Goal: Task Accomplishment & Management: Use online tool/utility

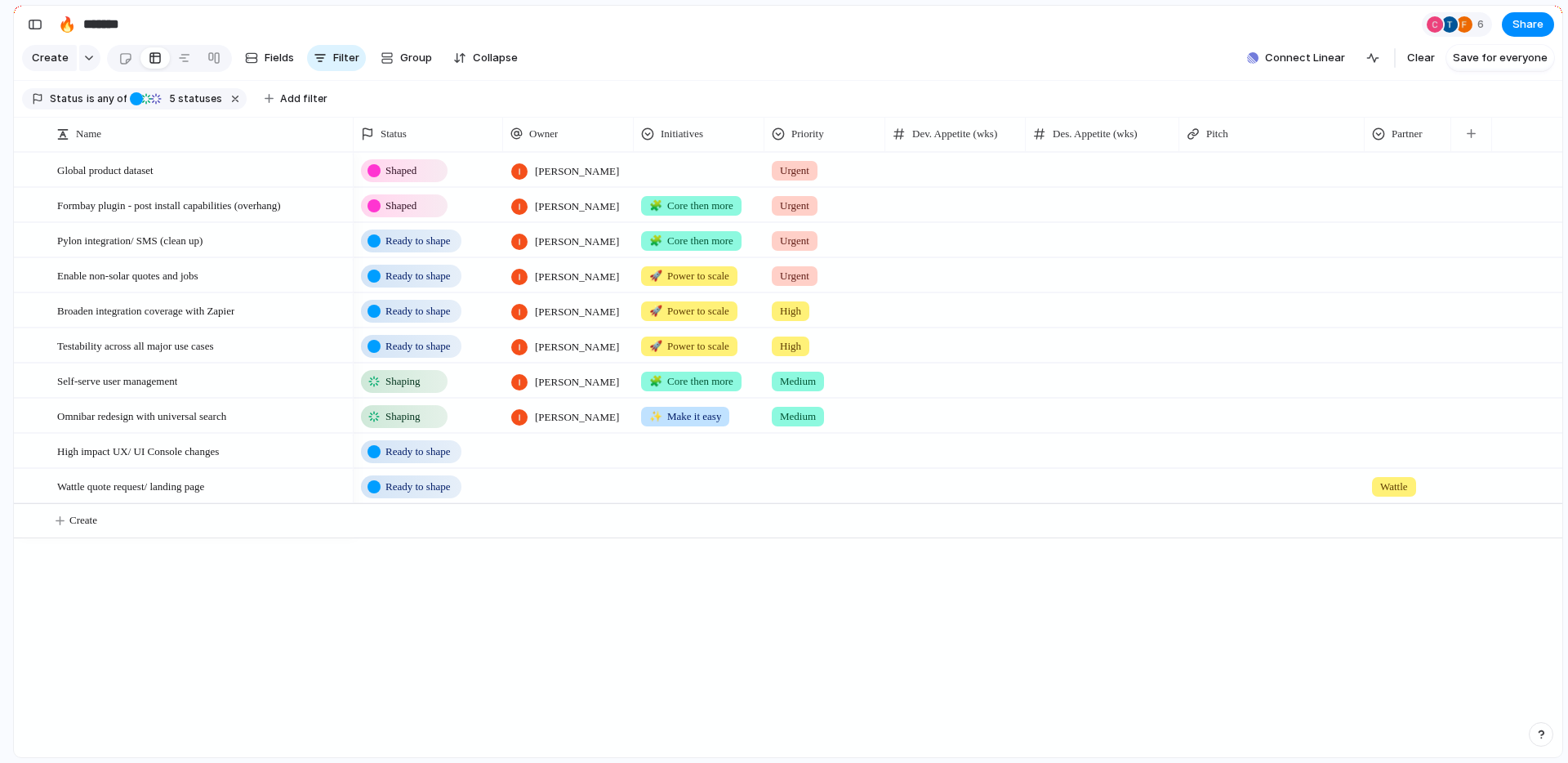
click at [958, 699] on div "Shaped [PERSON_NAME] Urgent Shaped [PERSON_NAME] 🧩 Core then more Urgent Ready …" at bounding box center [959, 454] width 1209 height 605
click at [561, 467] on div at bounding box center [568, 451] width 131 height 34
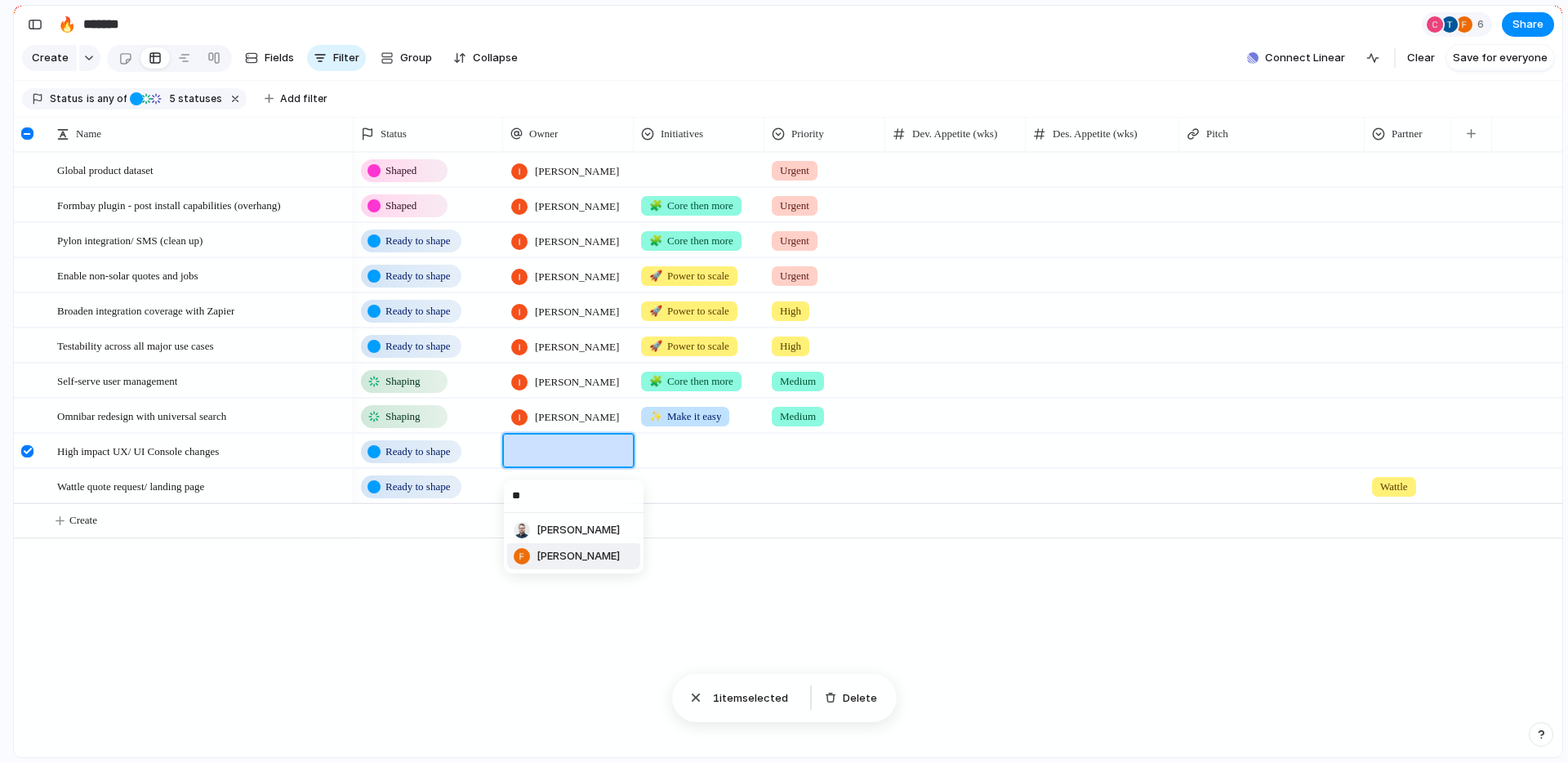
type input "**"
click at [572, 551] on span "[PERSON_NAME]" at bounding box center [579, 556] width 84 height 16
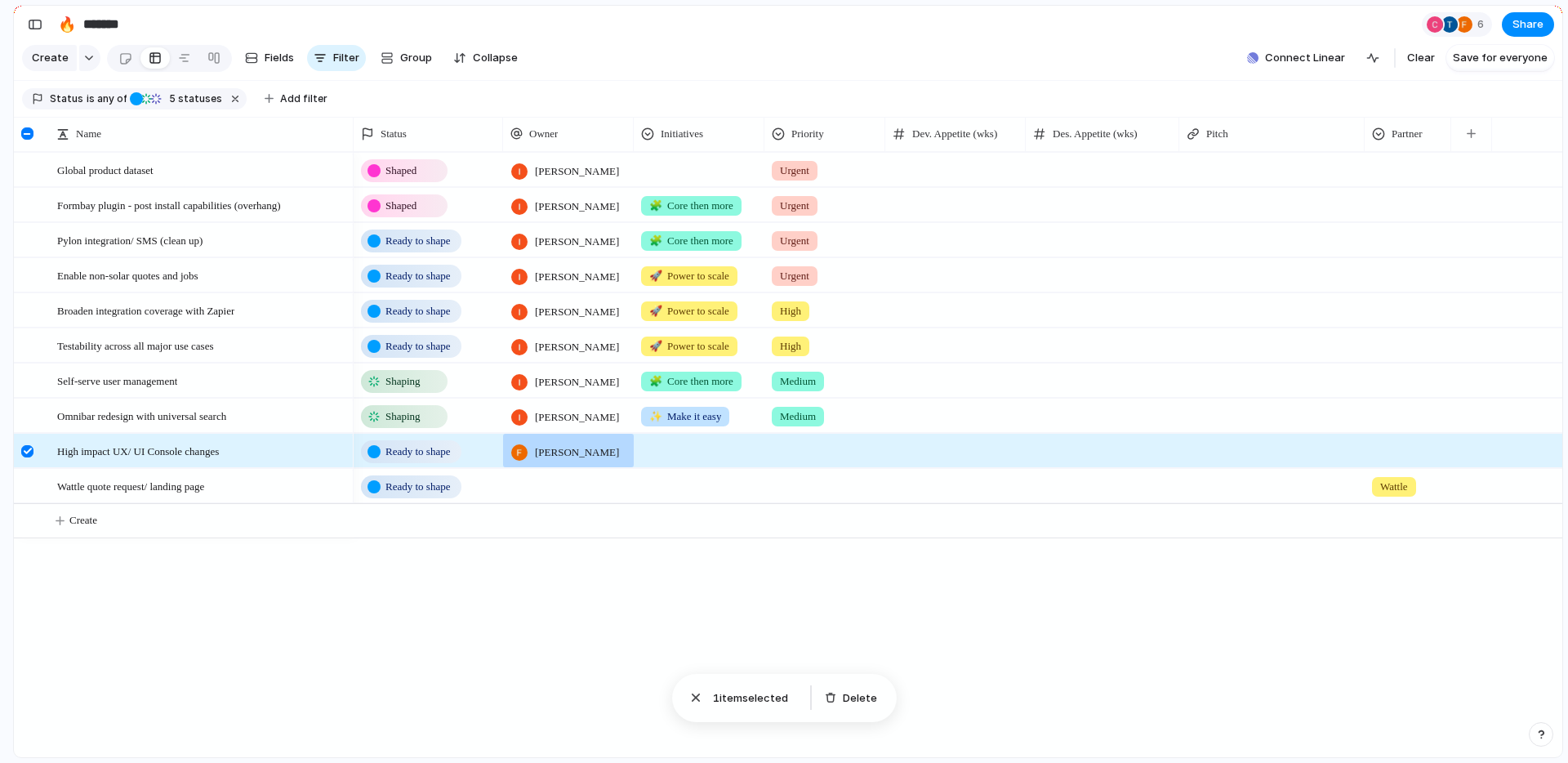
click at [626, 619] on div "Shaped [PERSON_NAME] Urgent Shaped [PERSON_NAME] 🧩 Core then more Urgent Ready …" at bounding box center [959, 454] width 1209 height 605
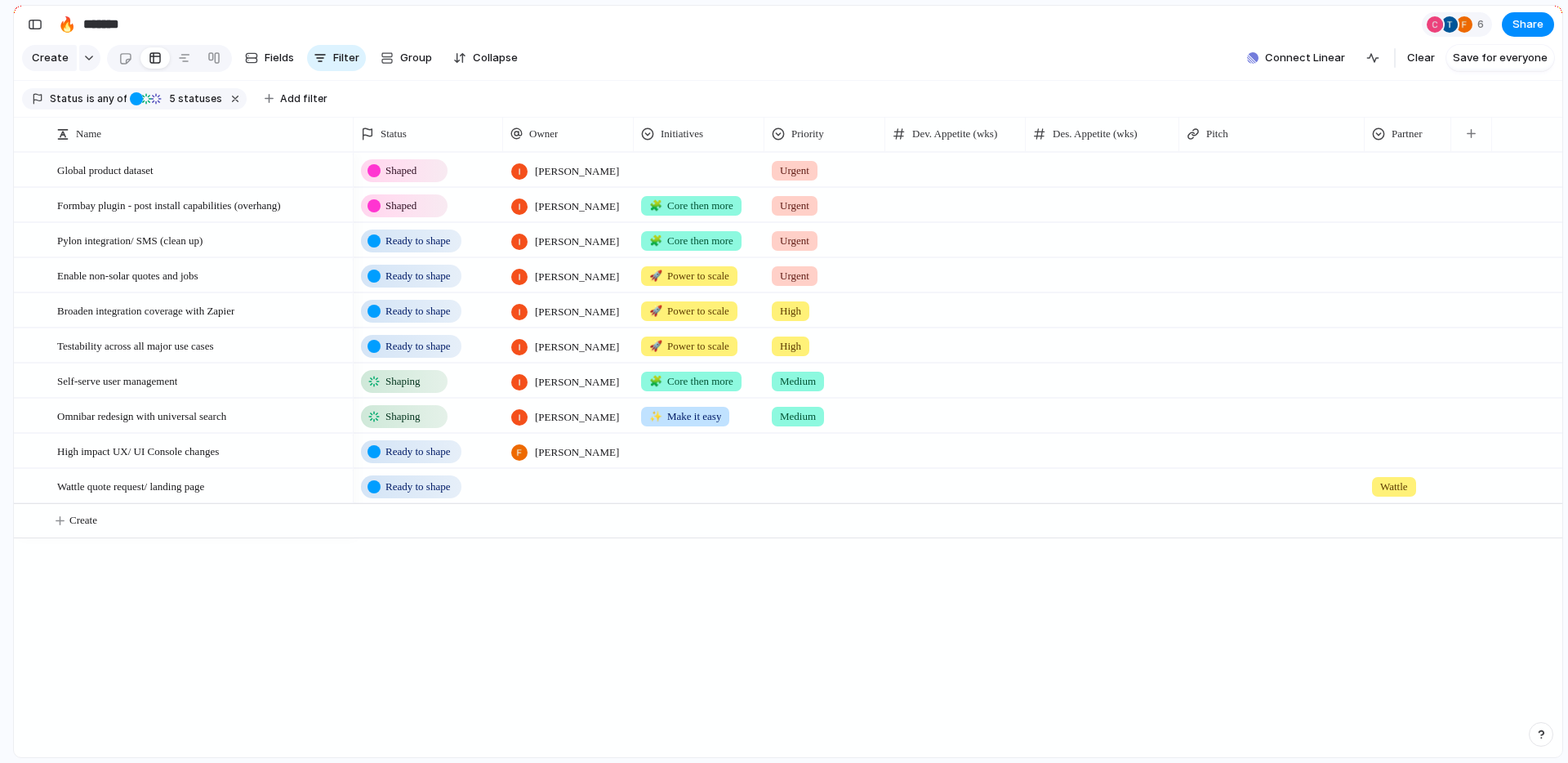
click at [743, 462] on div at bounding box center [698, 448] width 129 height 27
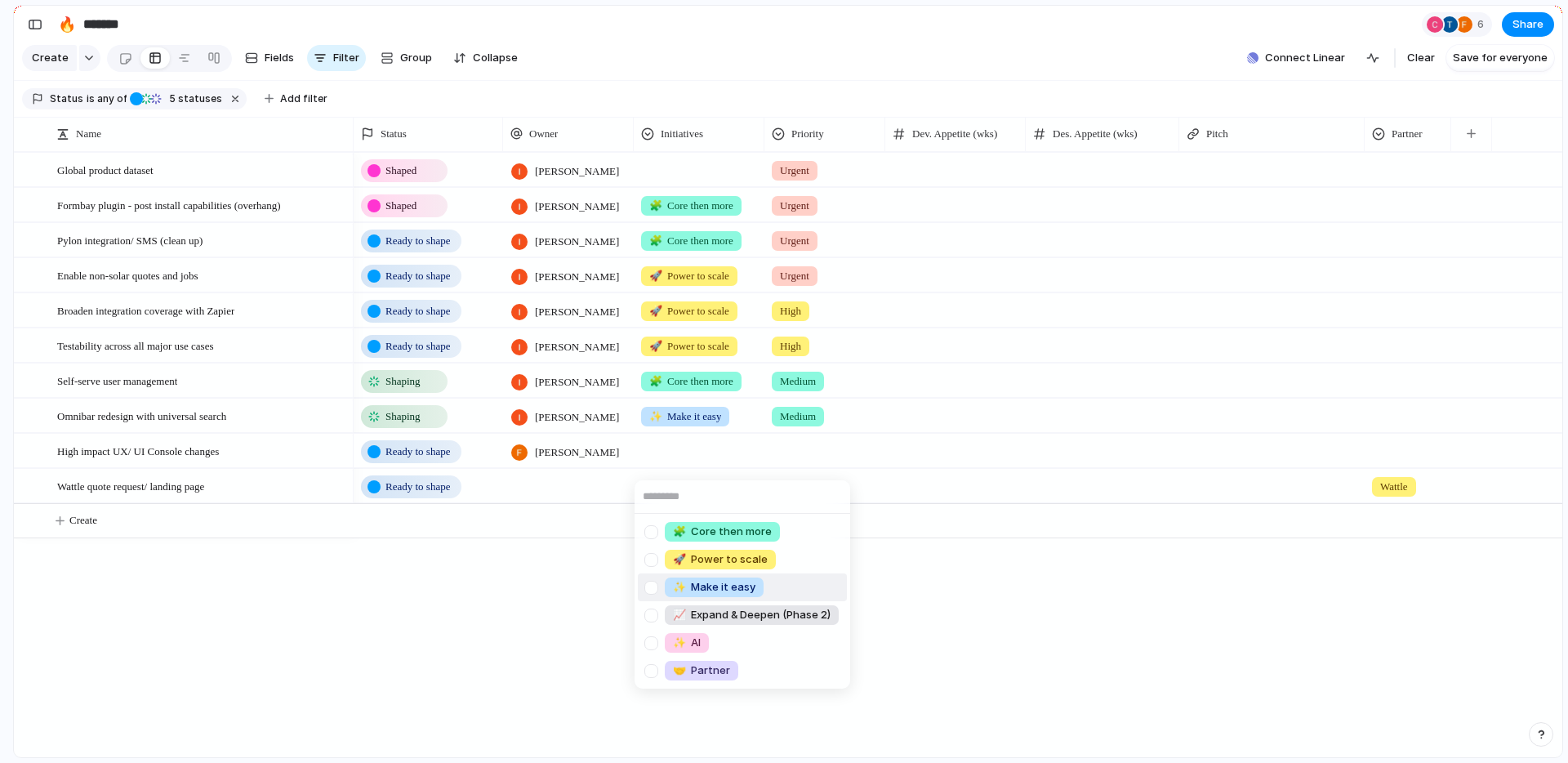
click at [738, 581] on span "✨ Make it easy" at bounding box center [714, 586] width 83 height 16
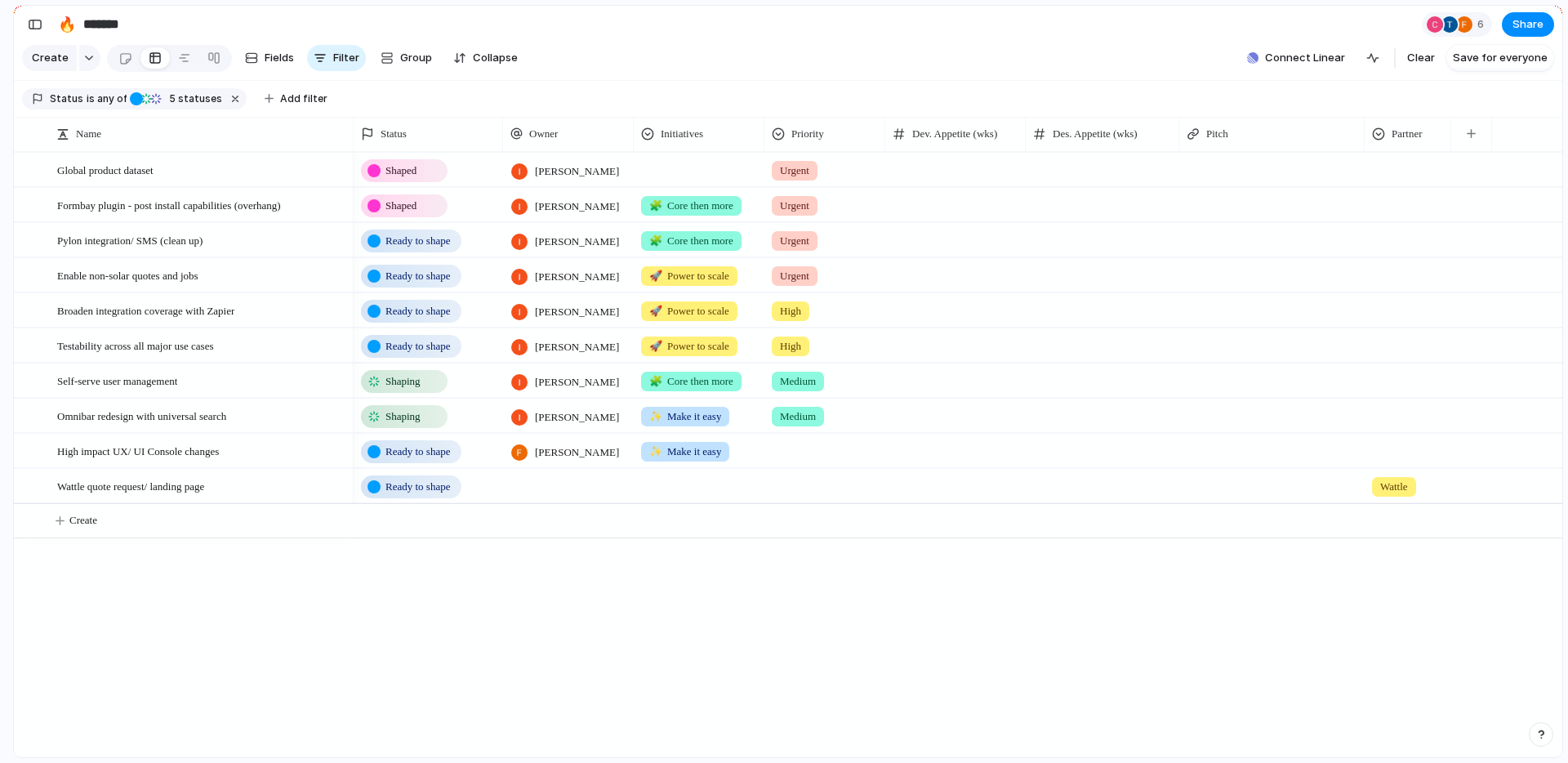
click at [794, 462] on div at bounding box center [825, 448] width 120 height 27
click at [816, 584] on span "Medium" at bounding box center [803, 586] width 40 height 16
click at [739, 608] on div "Shaped [PERSON_NAME] Urgent Shaped [PERSON_NAME] 🧩 Core then more Urgent Ready …" at bounding box center [959, 454] width 1209 height 605
